Goal: Download file/media

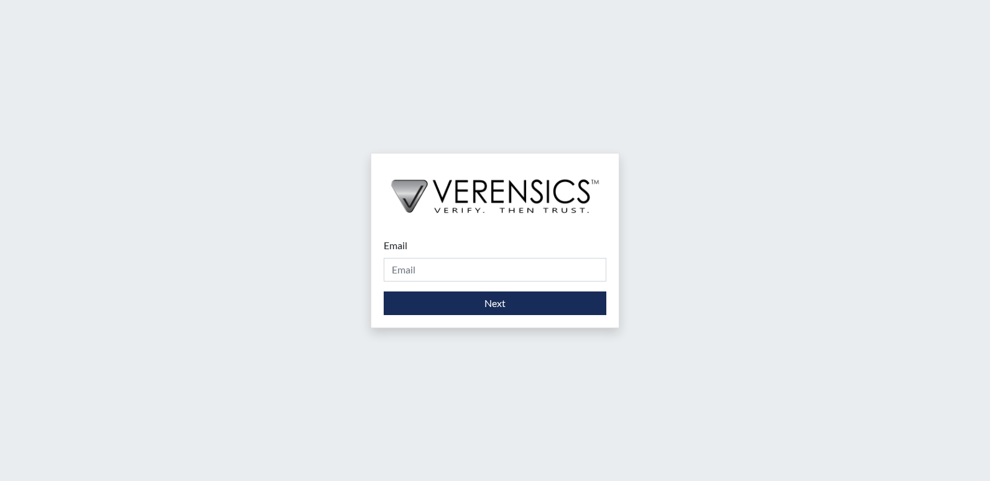
click at [425, 253] on div "Email Please provide your email address." at bounding box center [495, 260] width 223 height 44
click at [429, 240] on div "Email Please provide your email address." at bounding box center [495, 260] width 223 height 44
click at [420, 270] on input "Email" at bounding box center [495, 270] width 223 height 24
type input "[PERSON_NAME][EMAIL_ADDRESS][PERSON_NAME][DOMAIN_NAME]"
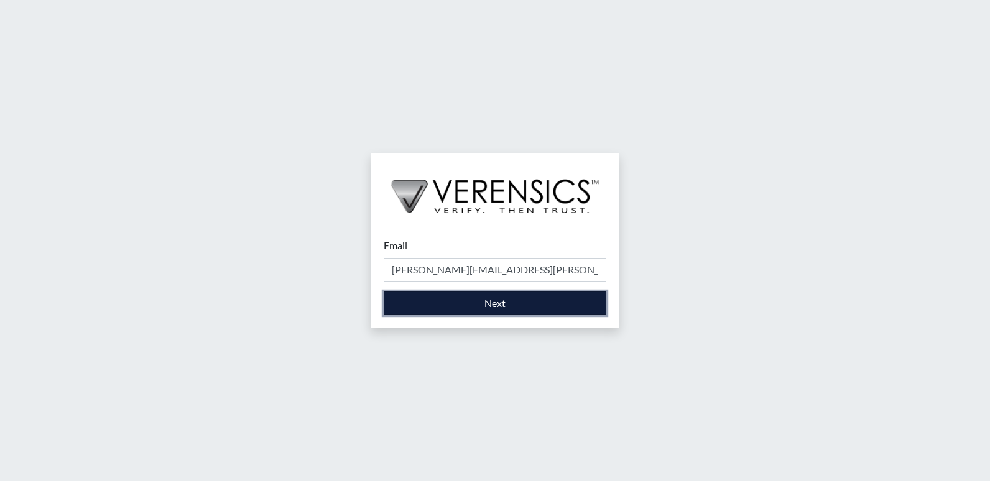
click at [433, 306] on button "Next" at bounding box center [495, 304] width 223 height 24
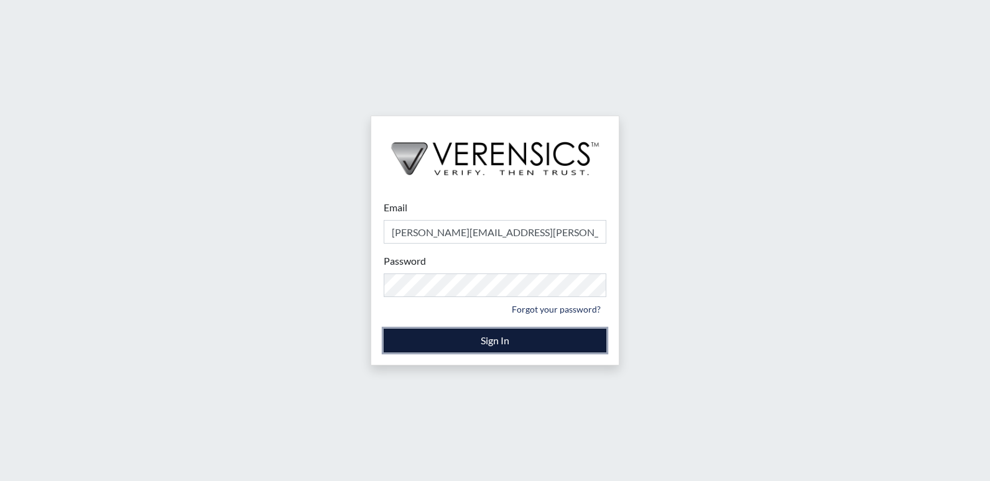
click at [520, 344] on button "Sign In" at bounding box center [495, 341] width 223 height 24
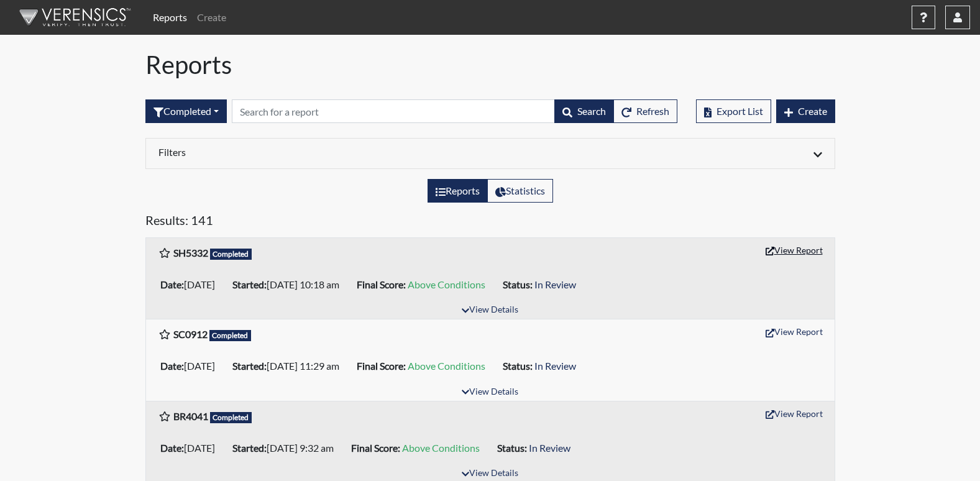
click at [782, 252] on button "View Report" at bounding box center [794, 250] width 68 height 19
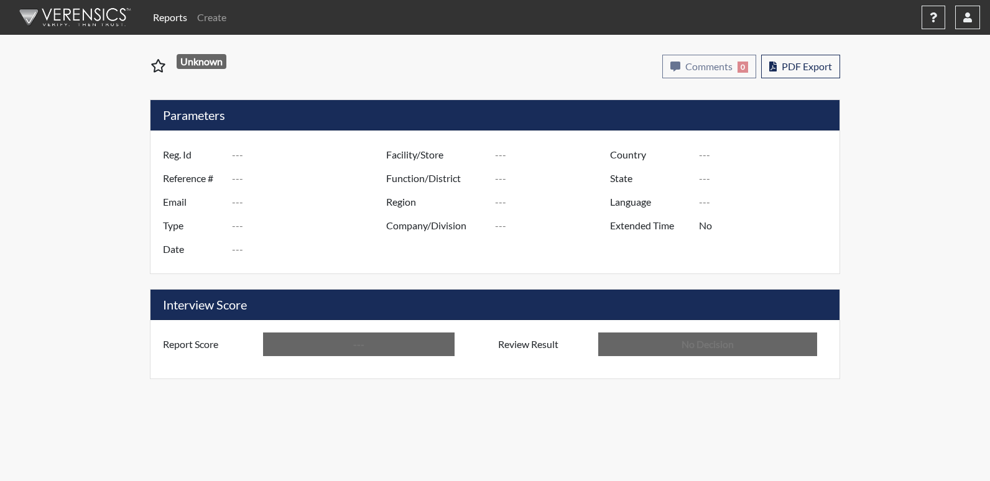
type input "SH5332"
type input "51534"
type input "---"
type input "Corrections Pre-Employment"
type input "Oct 1, 2025"
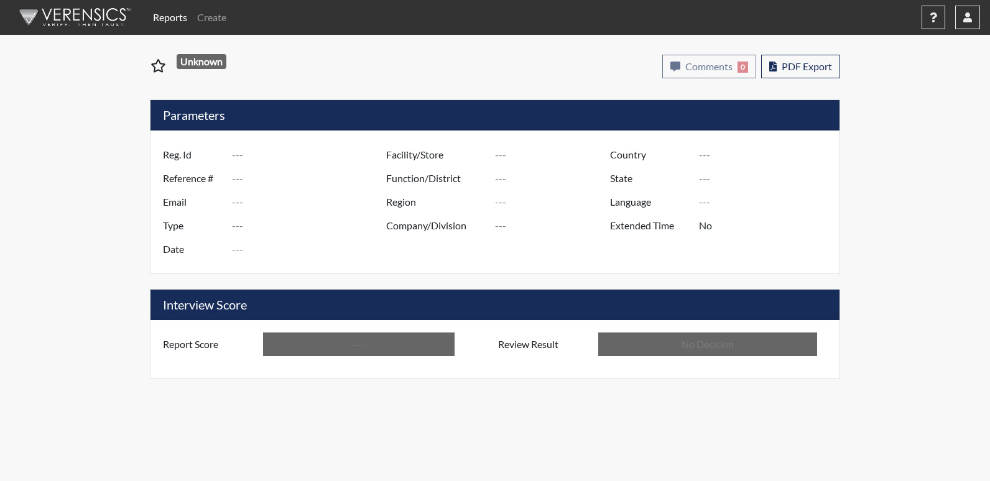
type input "Washington SP"
type input "North Region"
type input "United States"
type input "Georgia"
type input "English"
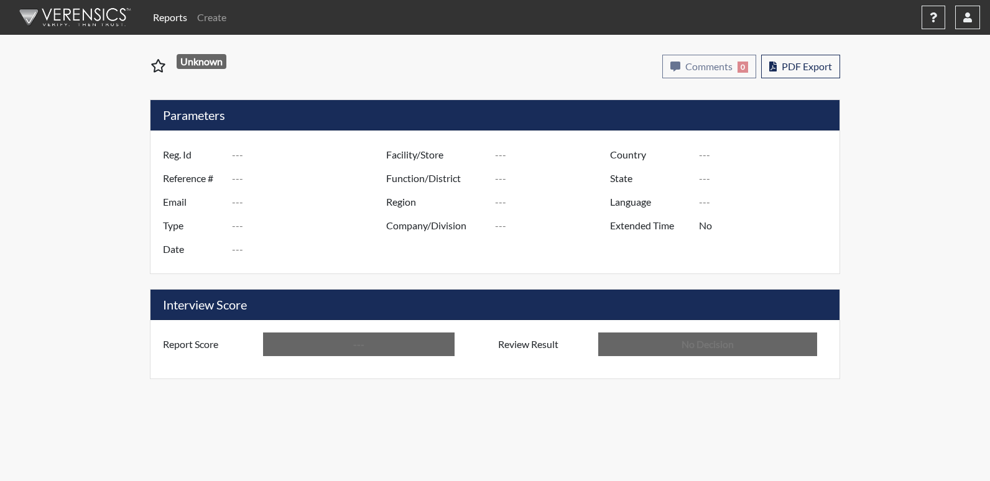
type input "Above Conditions"
type input "In Review"
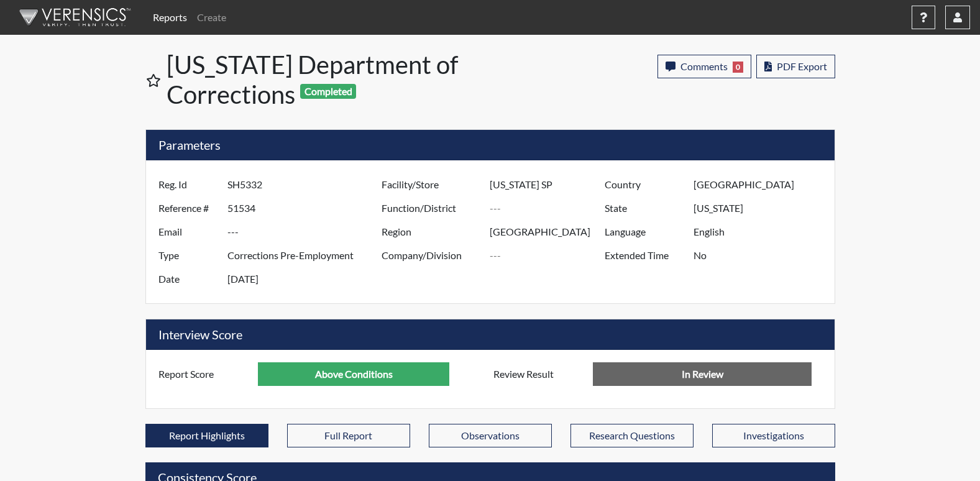
scroll to position [206, 517]
click at [796, 67] on span "PDF Export" at bounding box center [802, 66] width 50 height 12
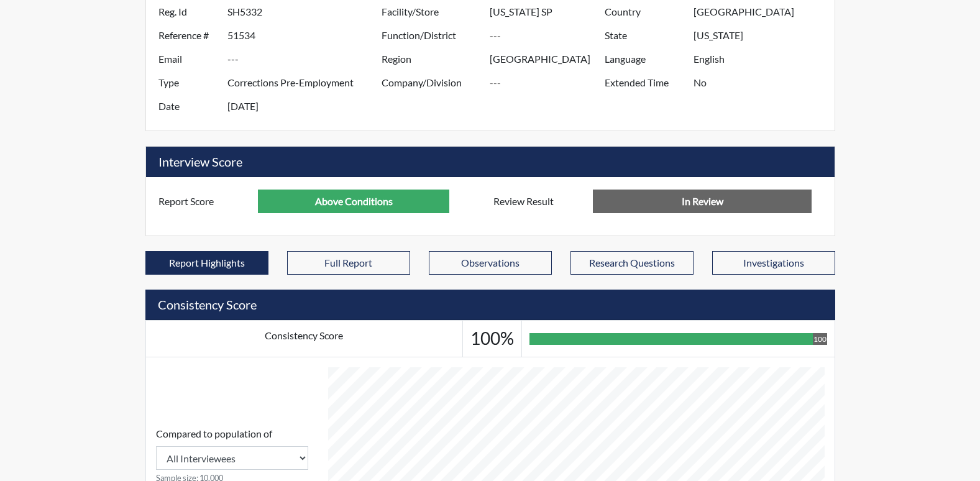
scroll to position [249, 0]
